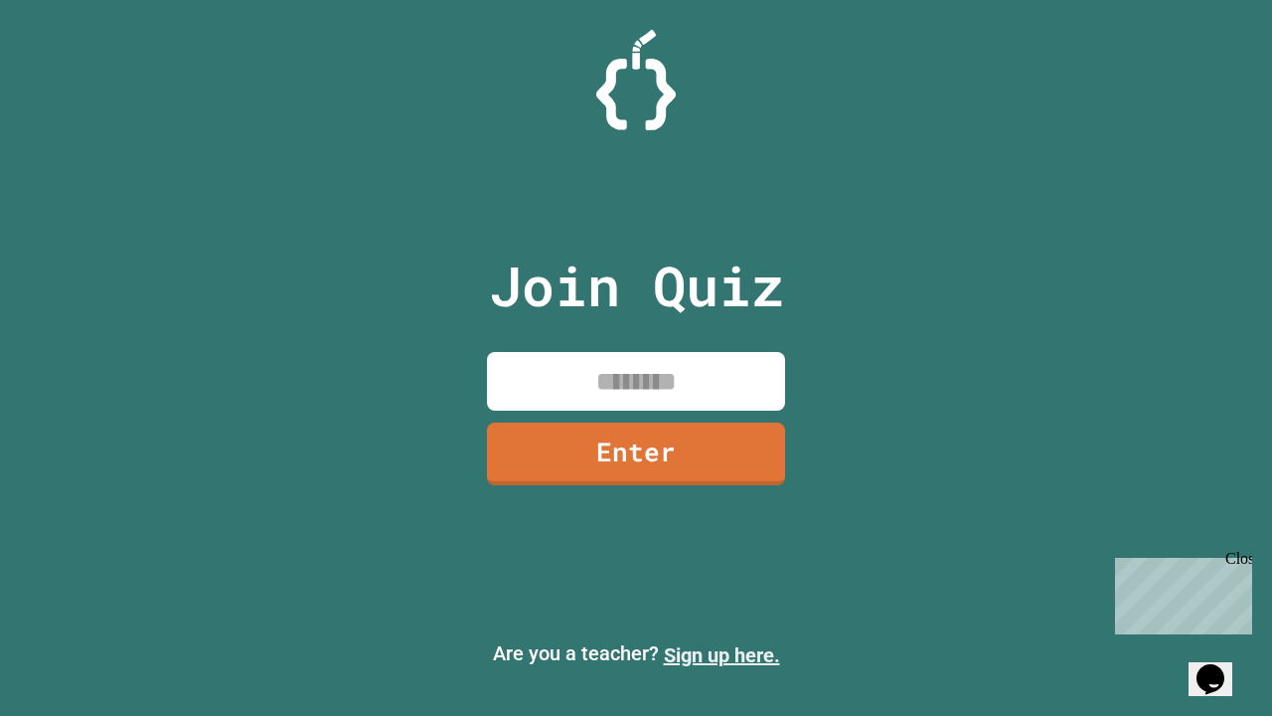
click at [722, 655] on link "Sign up here." at bounding box center [722, 655] width 116 height 24
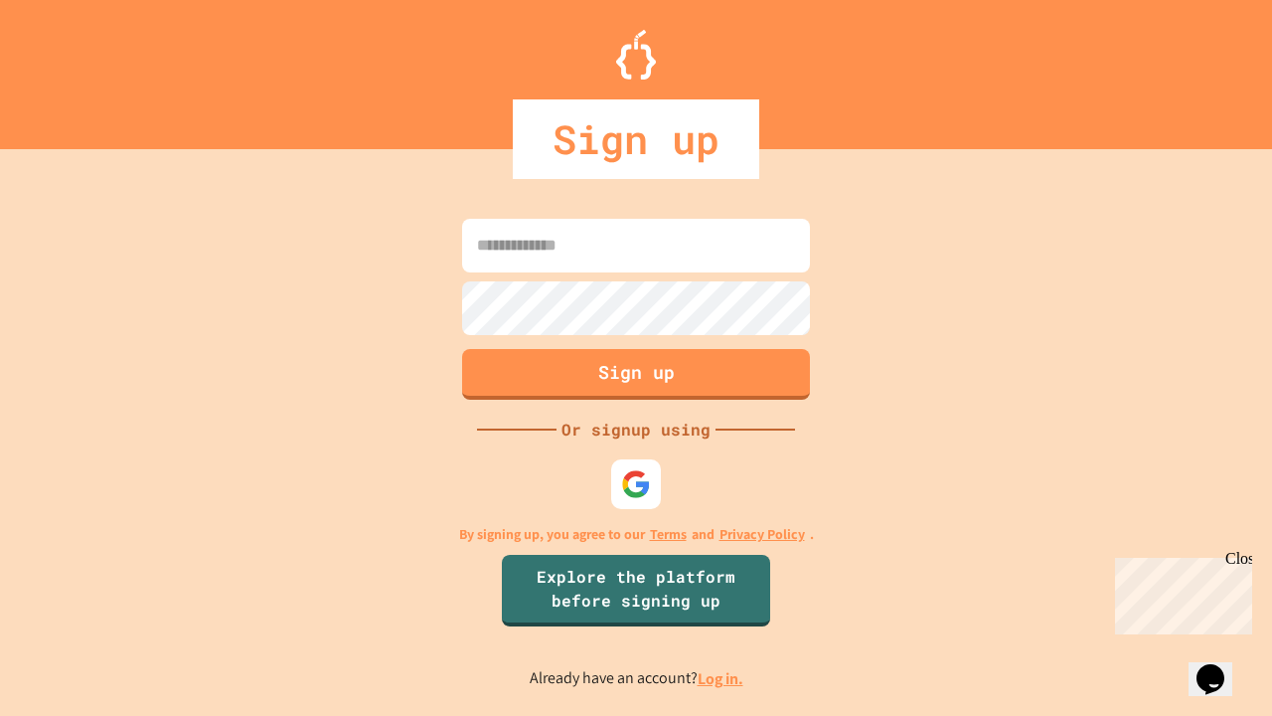
click at [722, 678] on link "Log in." at bounding box center [721, 678] width 46 height 21
